Goal: Task Accomplishment & Management: Complete application form

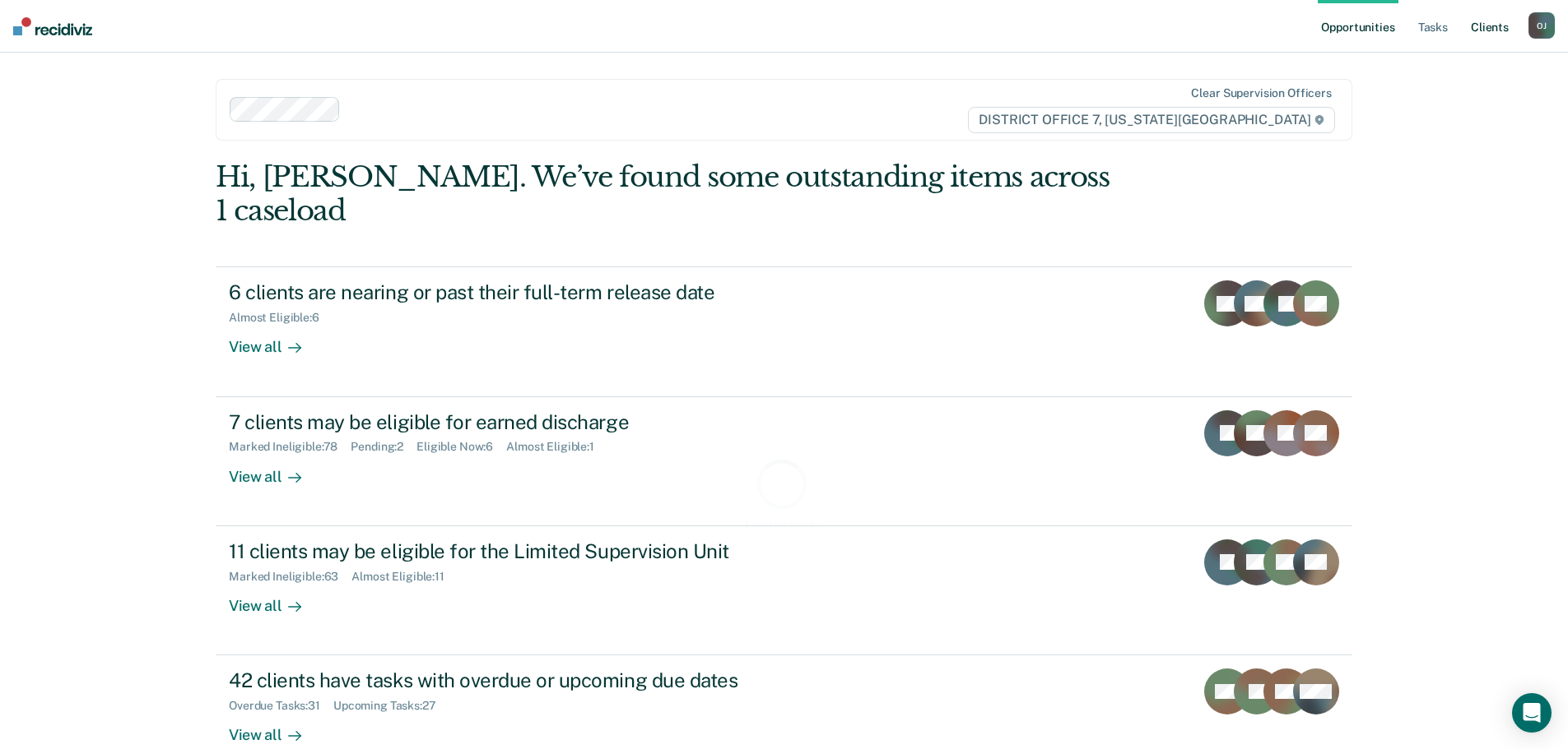
click at [1486, 28] on link "Client s" at bounding box center [1489, 27] width 44 height 53
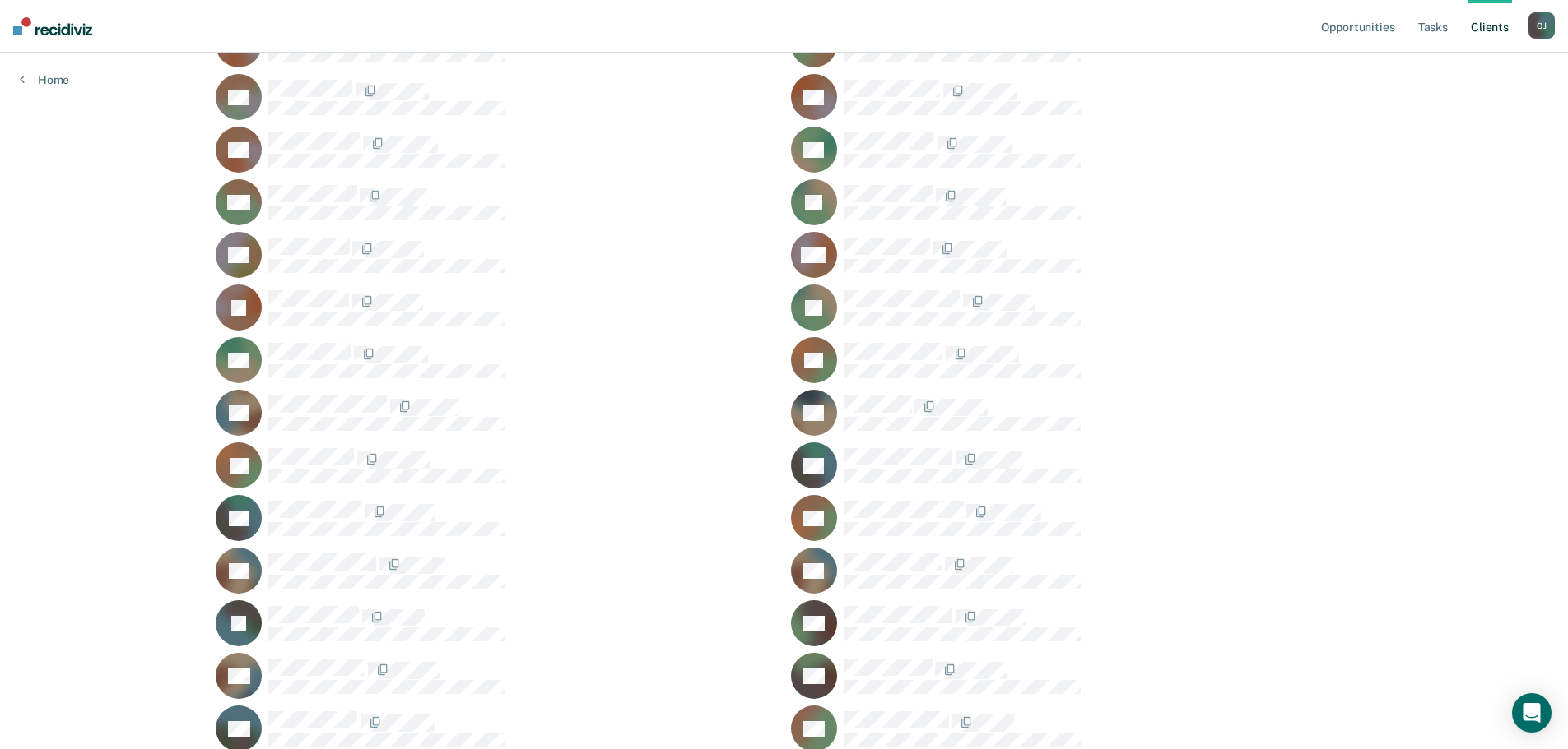
scroll to position [987, 0]
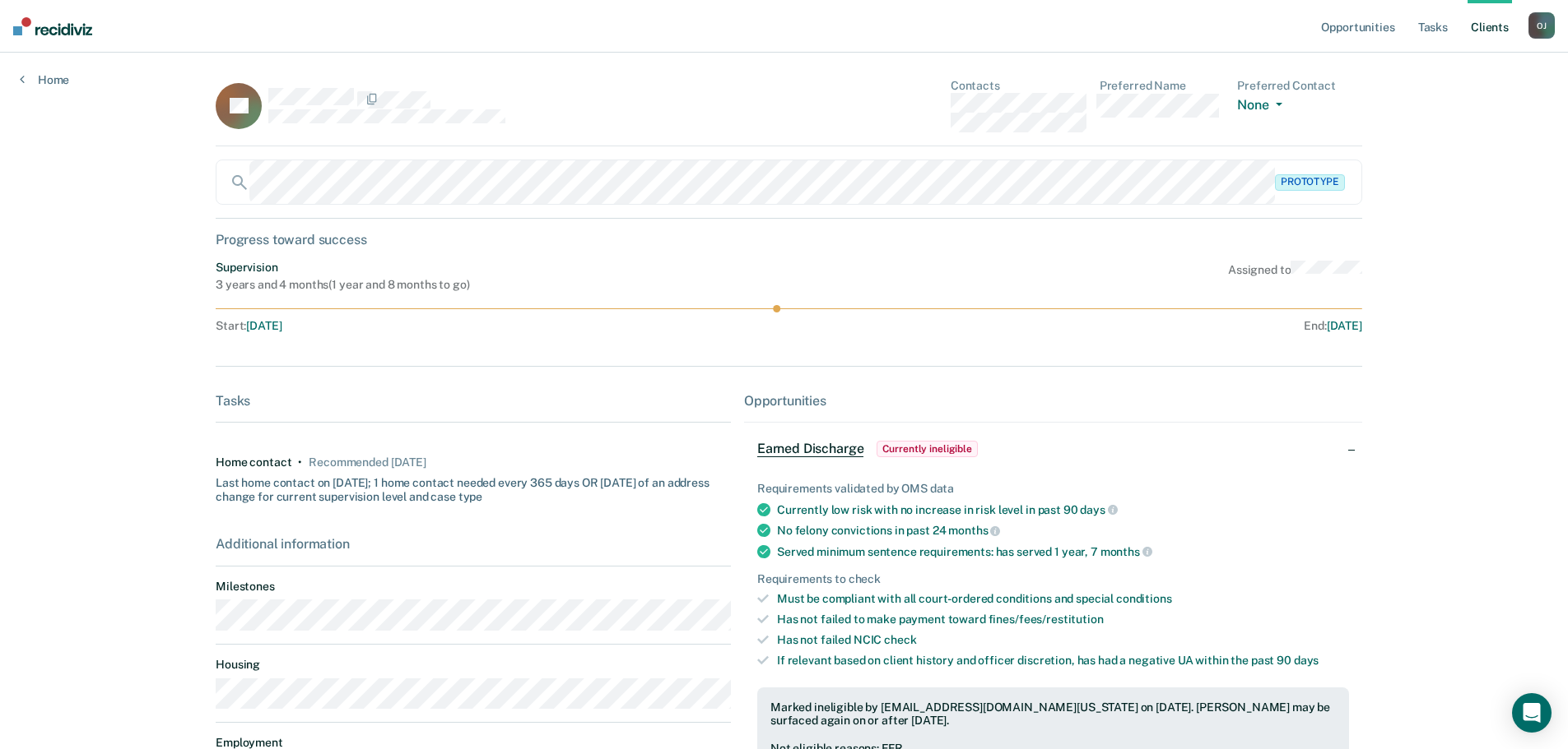
scroll to position [225, 0]
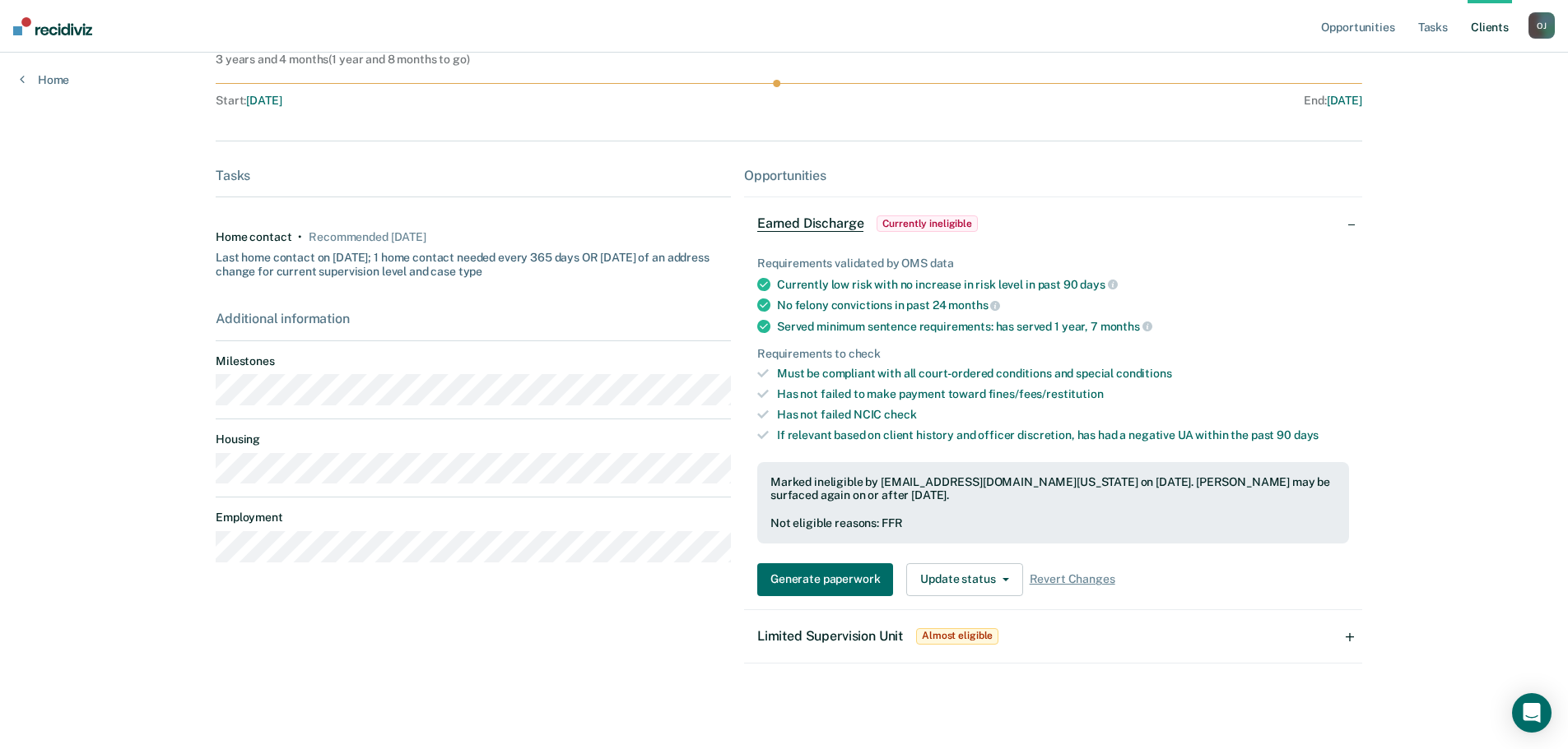
click at [854, 638] on span "Limited Supervision Unit" at bounding box center [830, 637] width 146 height 16
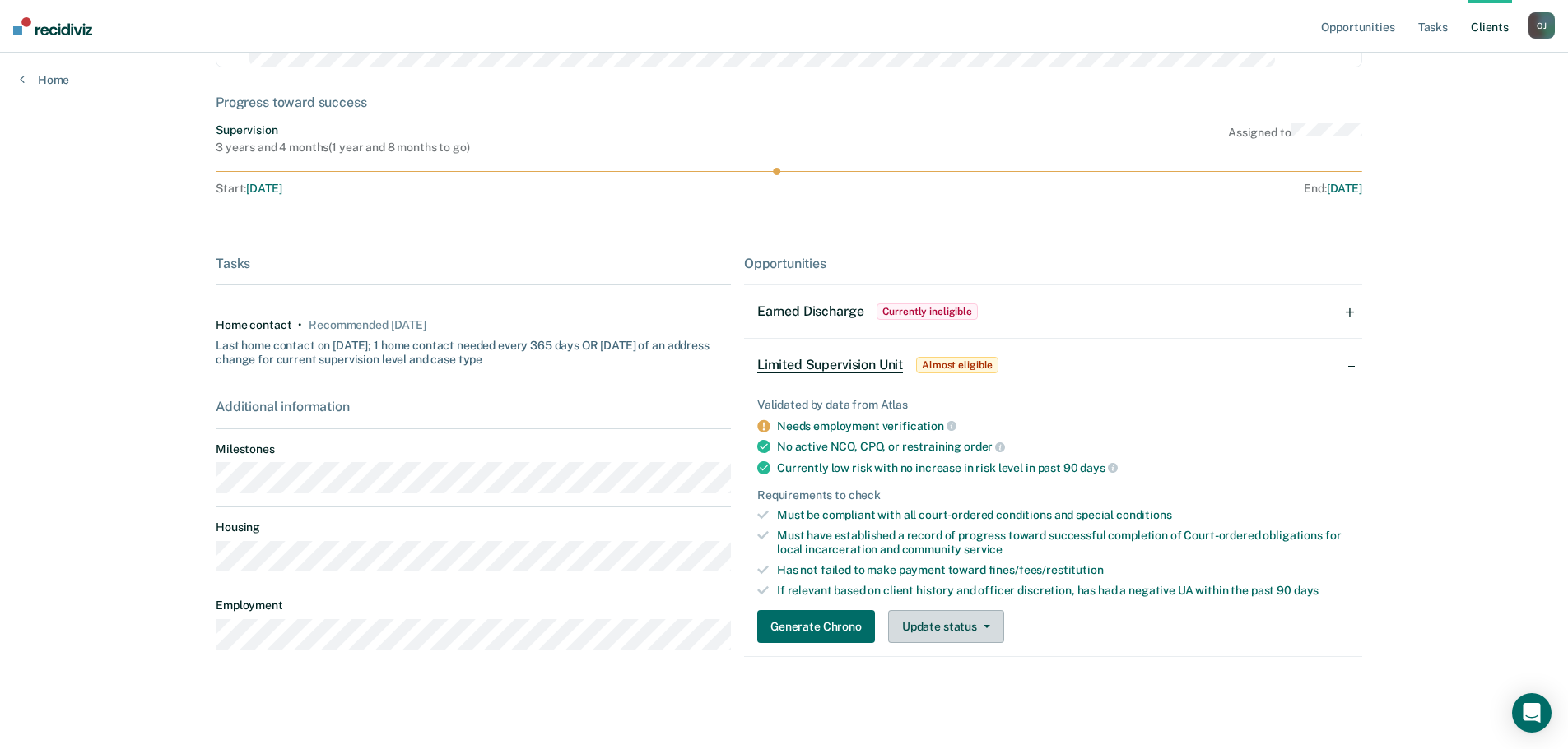
click at [918, 625] on button "Update status" at bounding box center [946, 626] width 116 height 33
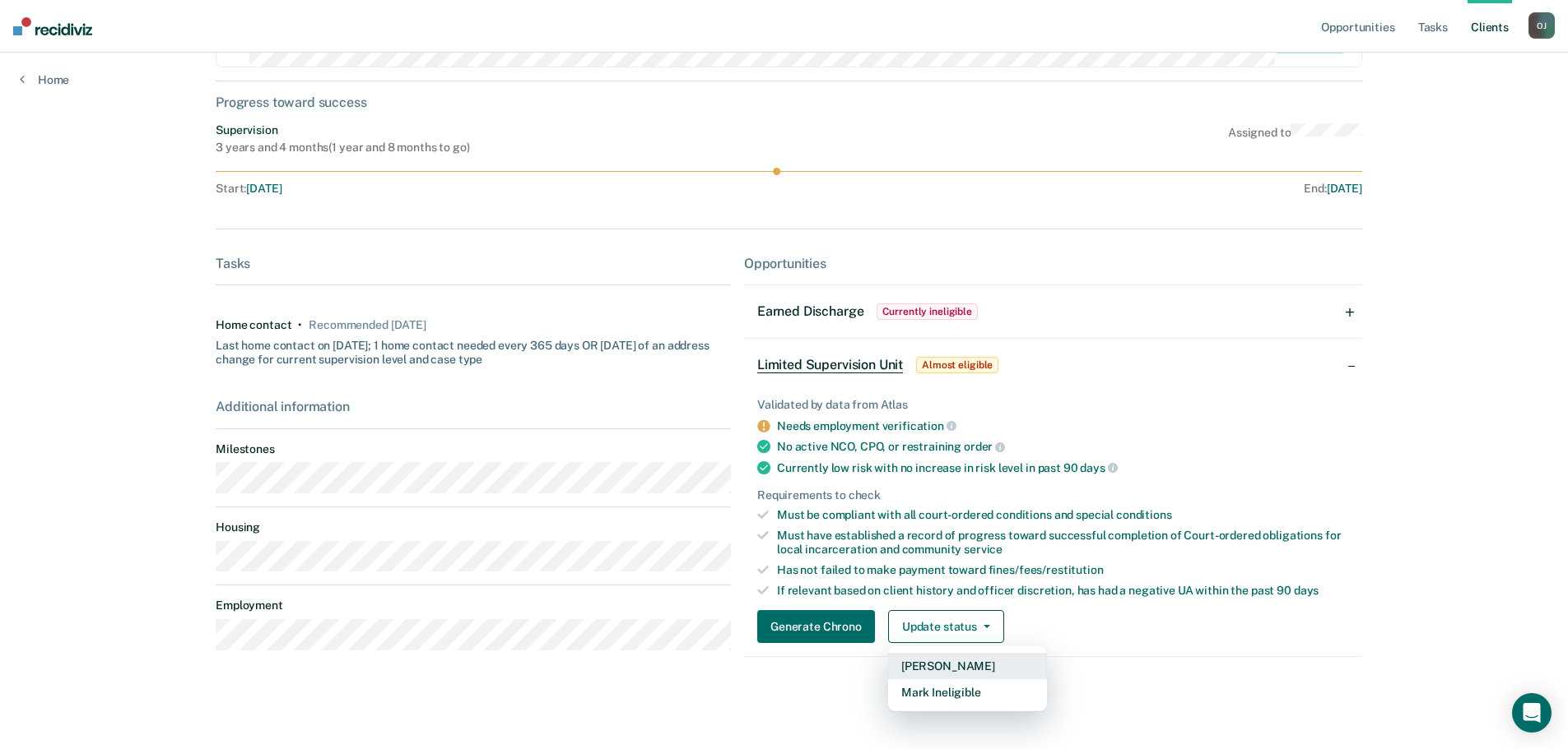
click at [914, 669] on button "[PERSON_NAME]" at bounding box center [968, 667] width 159 height 27
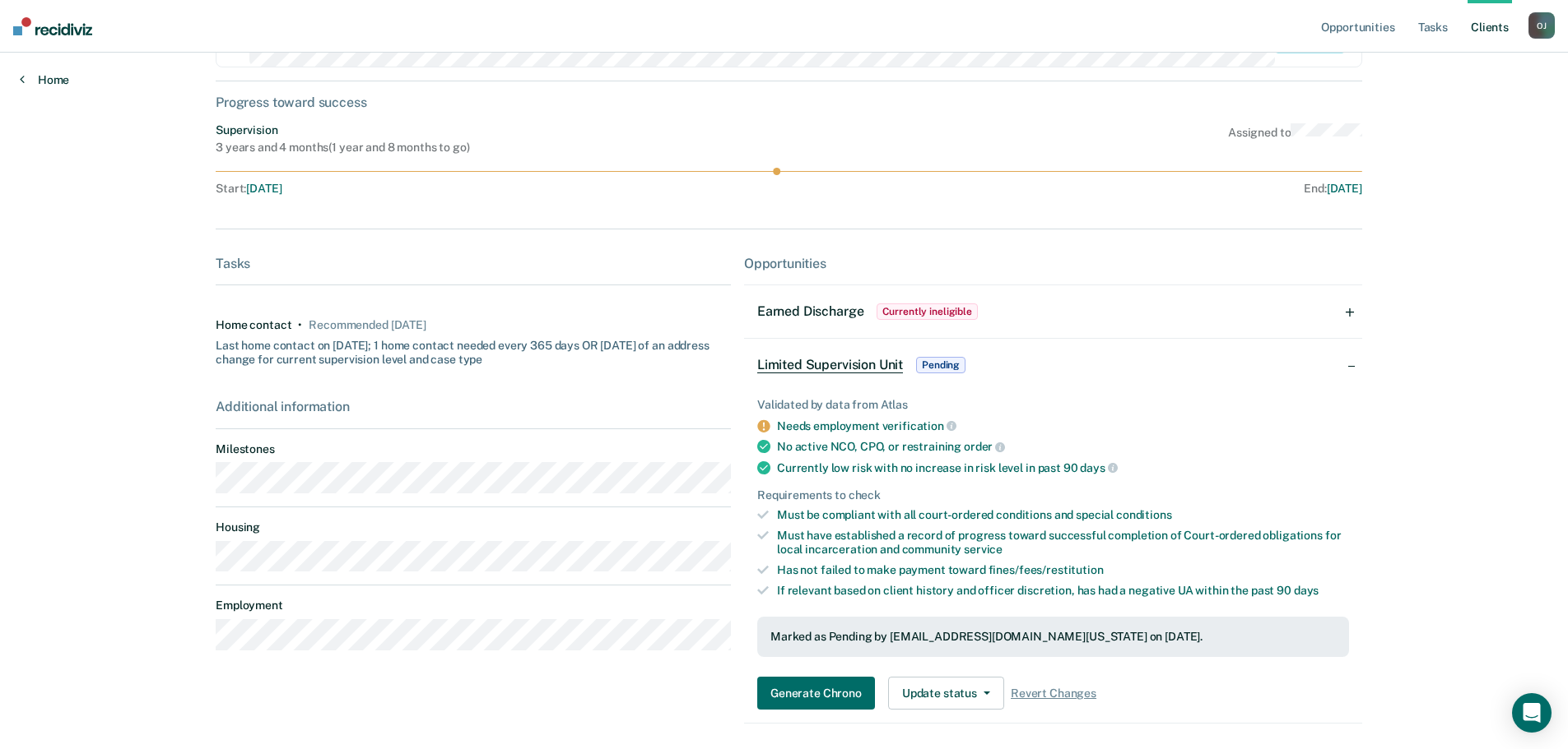
click at [40, 75] on link "Home" at bounding box center [44, 80] width 50 height 15
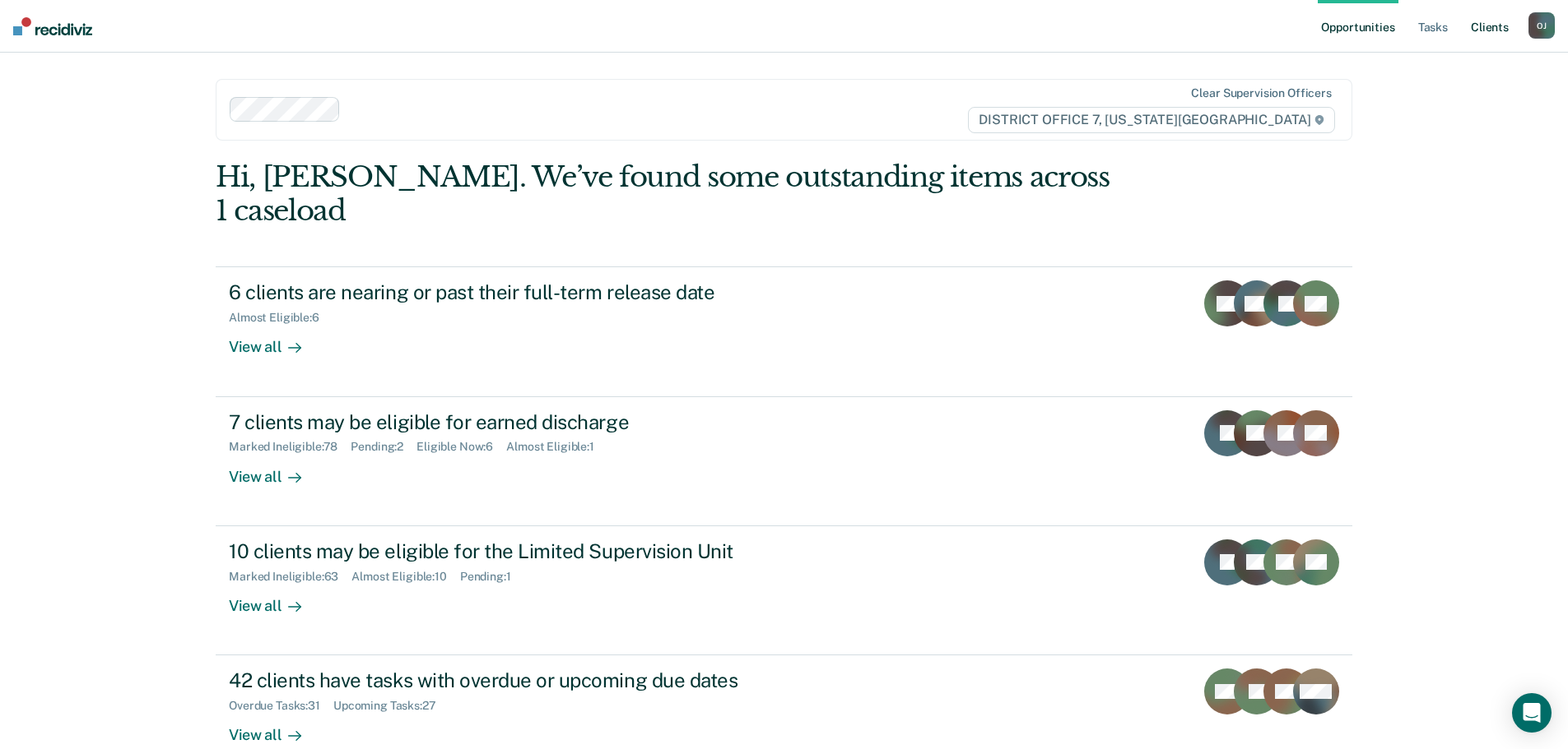
click at [1484, 20] on link "Client s" at bounding box center [1489, 27] width 44 height 53
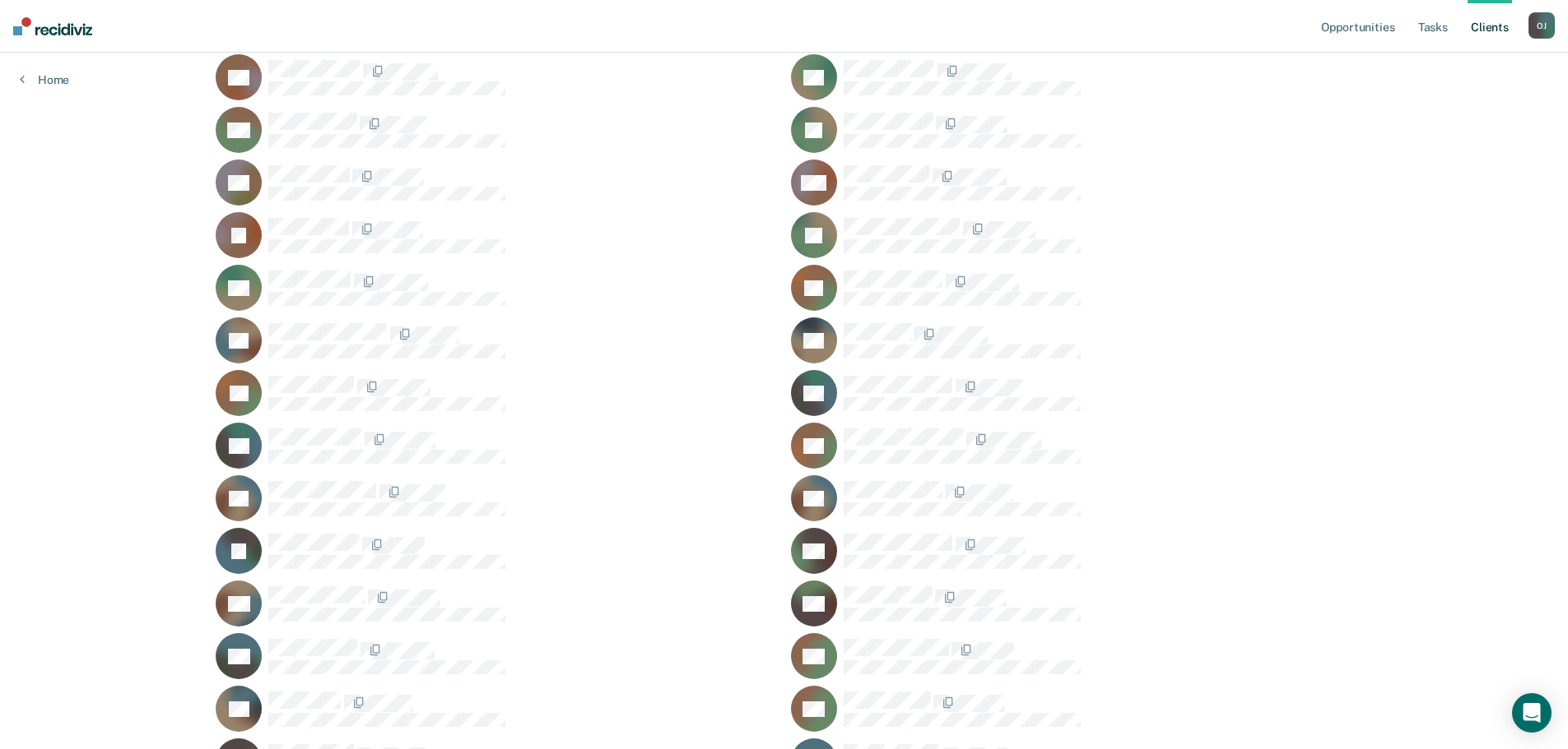
scroll to position [1069, 0]
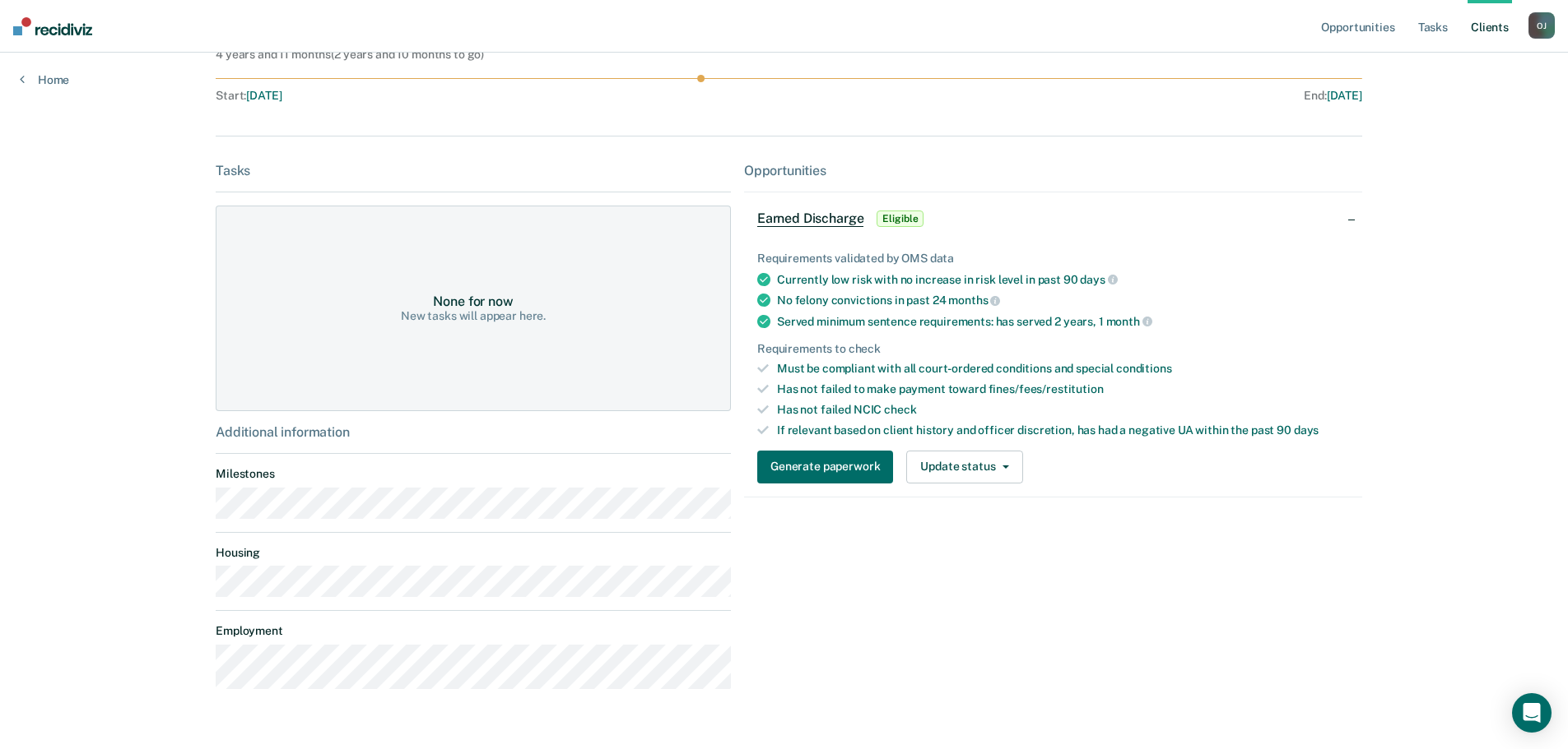
scroll to position [269, 0]
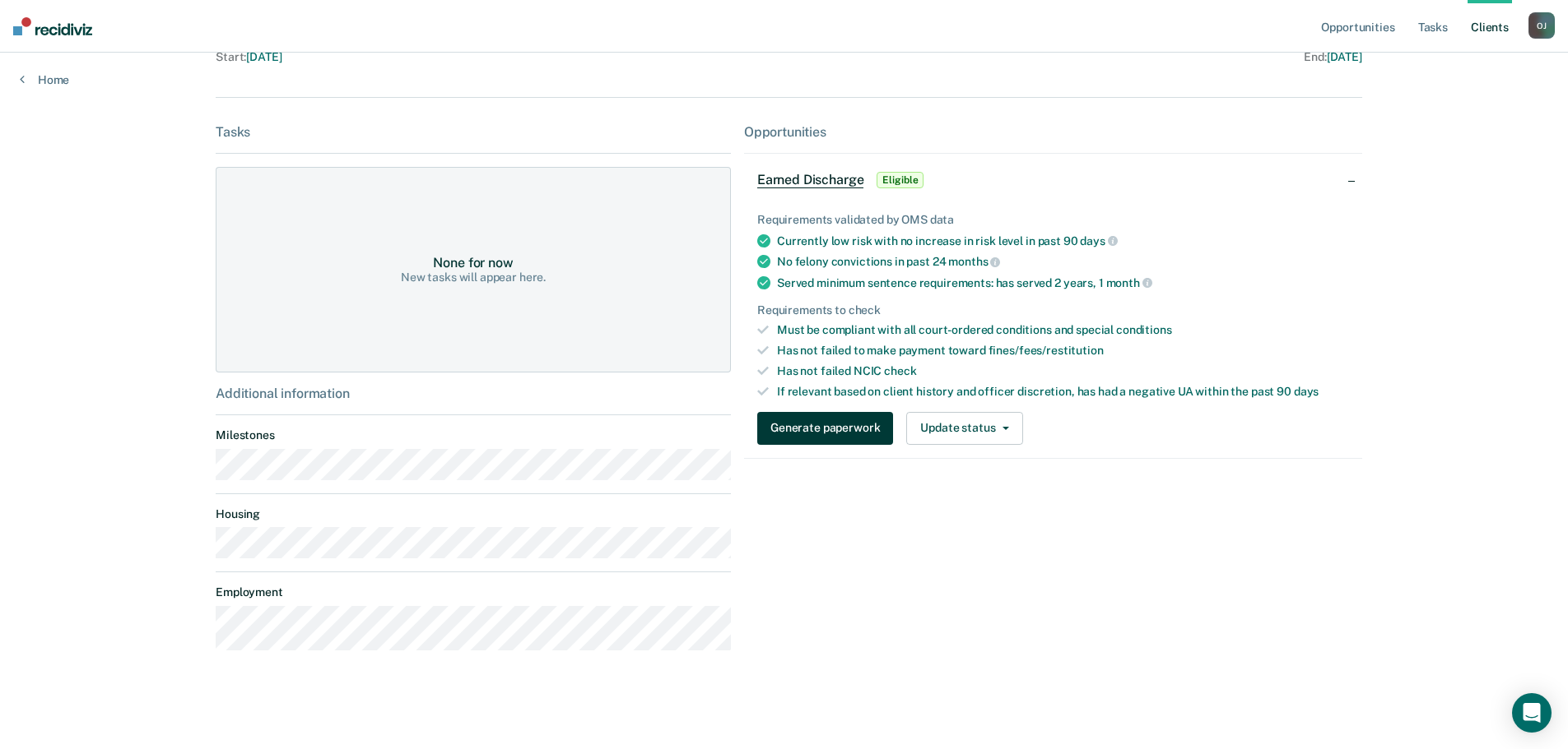
click at [779, 438] on button "Generate paperwork" at bounding box center [825, 428] width 135 height 33
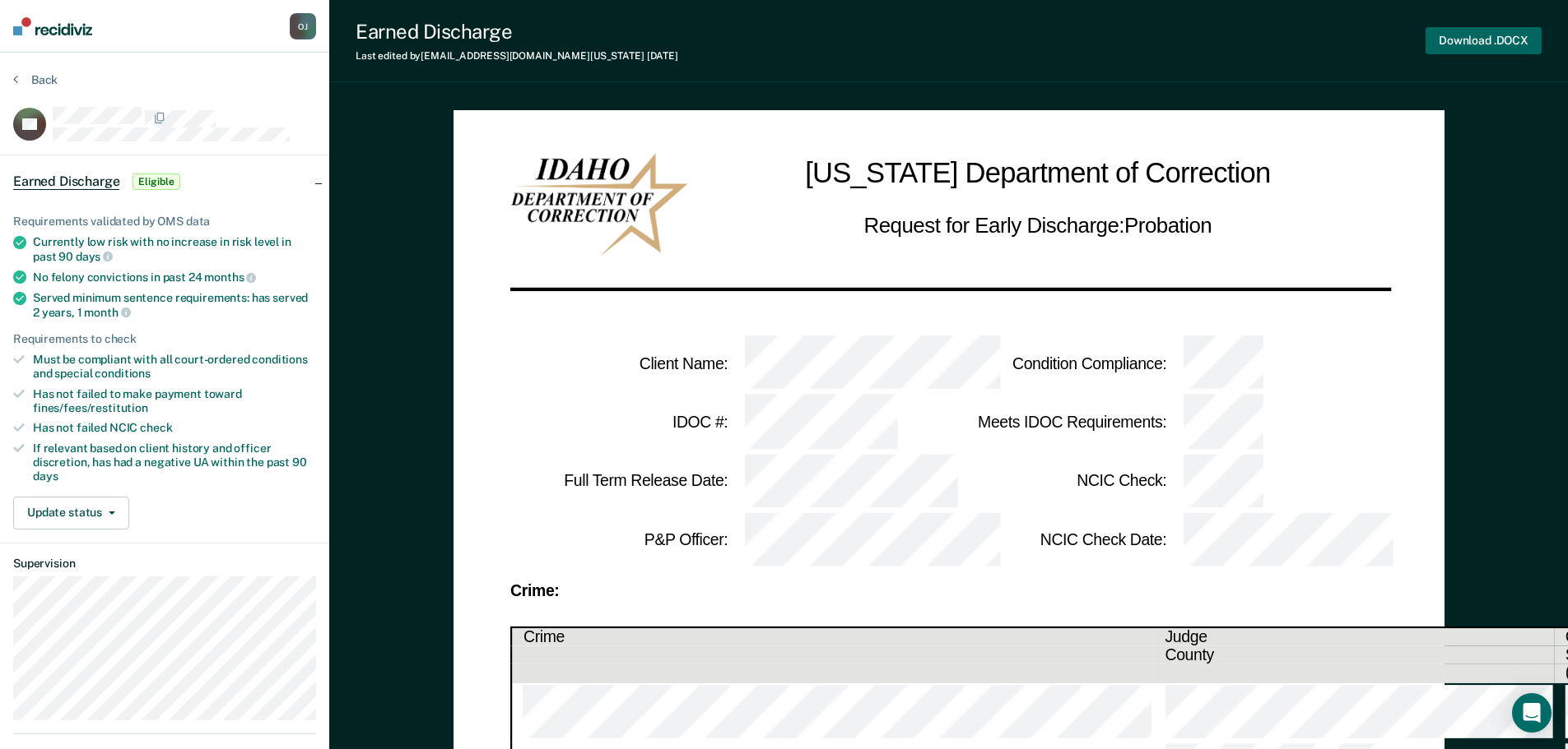
click at [1475, 38] on button "Download .DOCX" at bounding box center [1483, 41] width 116 height 27
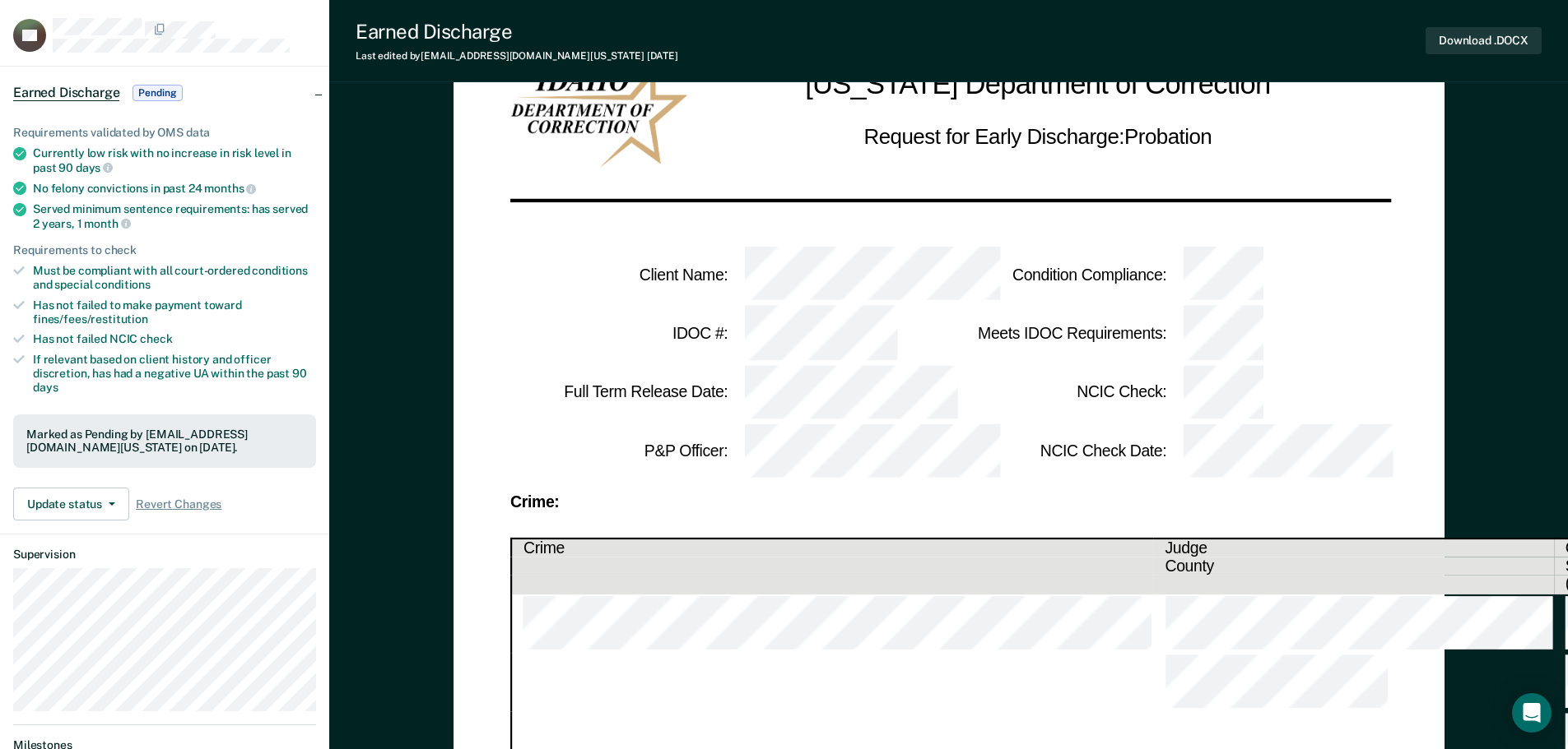
scroll to position [82, 0]
